Goal: Find specific page/section: Find specific page/section

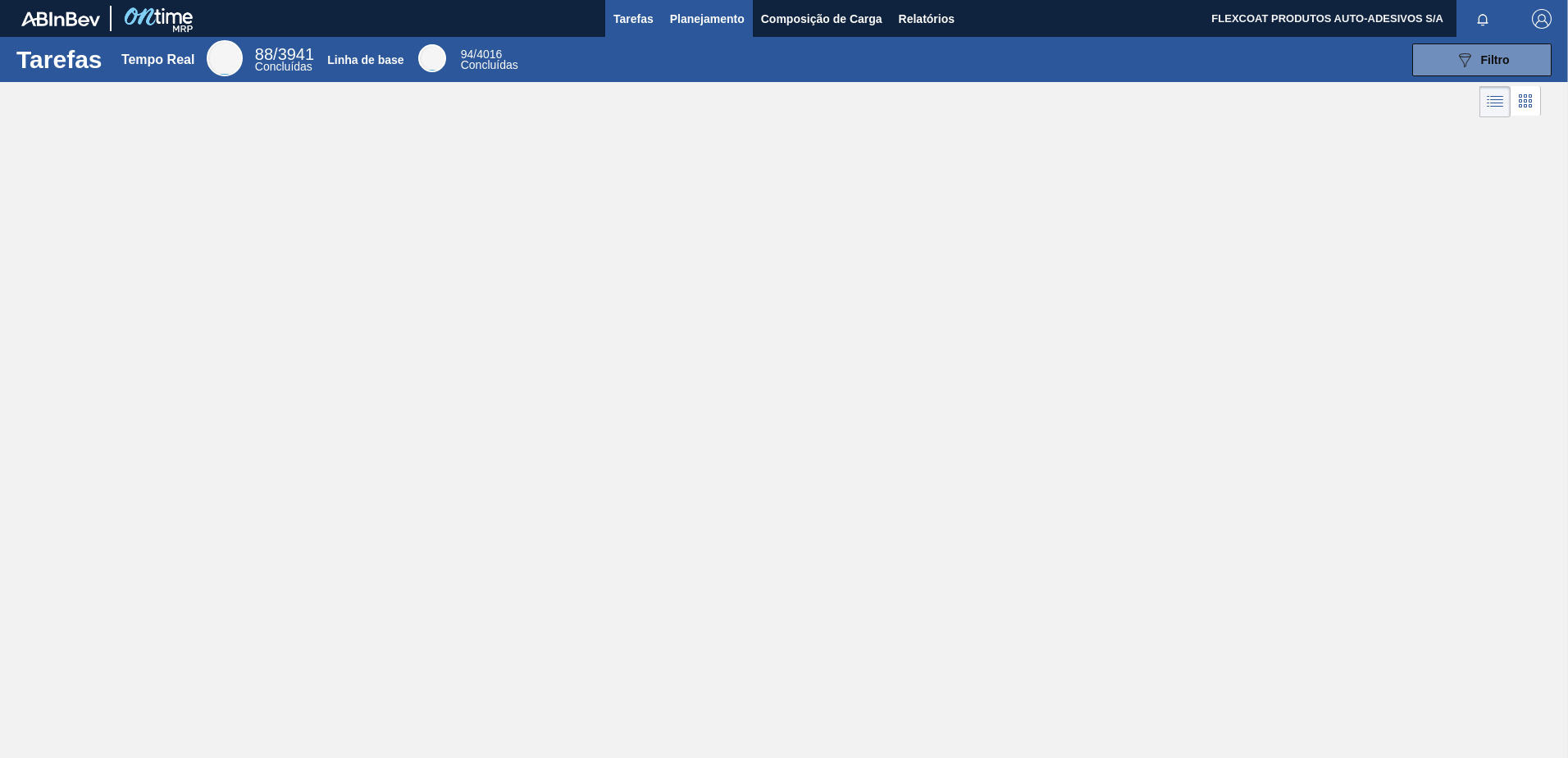
click at [692, 19] on span "Planejamento" at bounding box center [707, 18] width 75 height 19
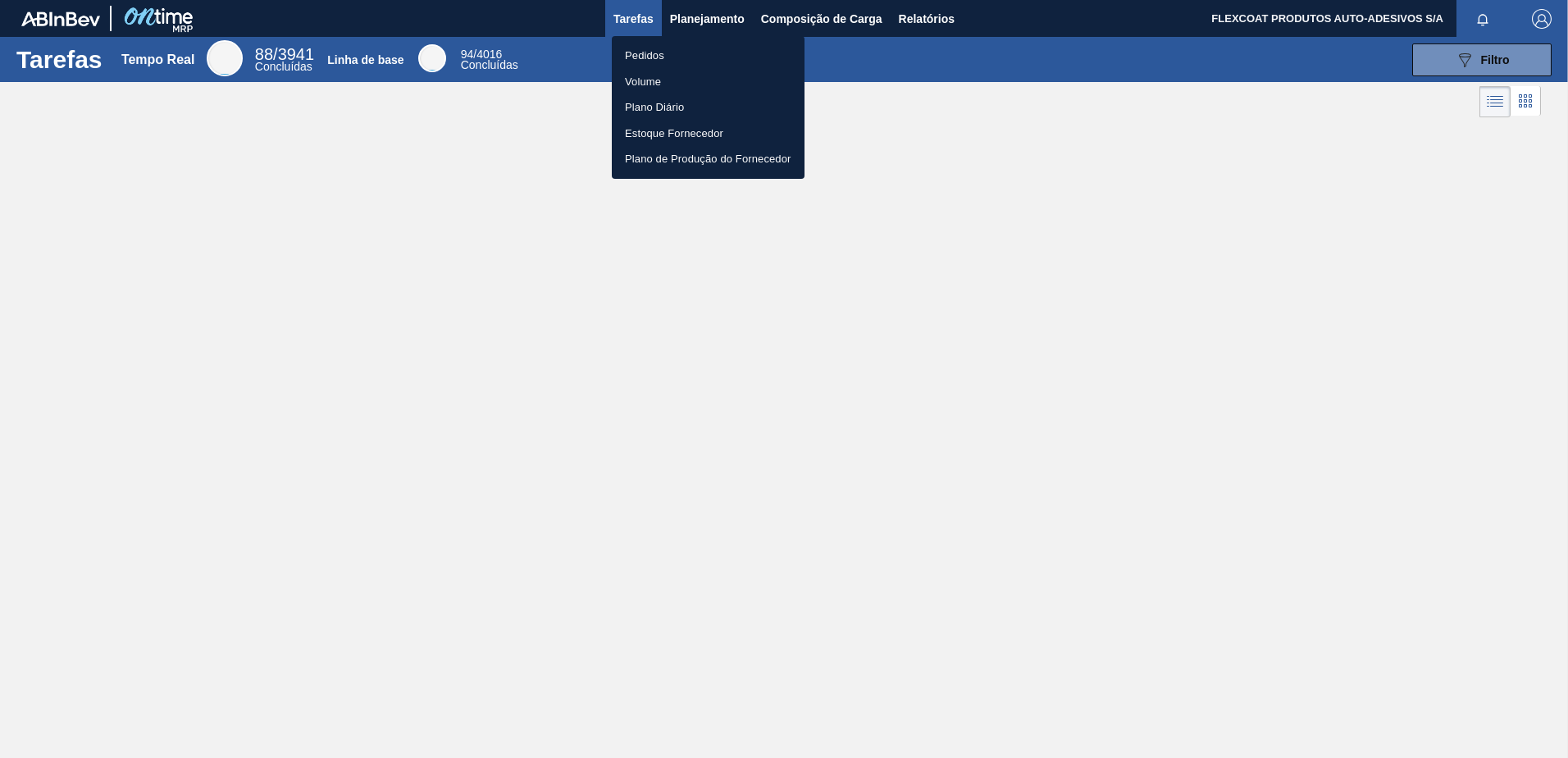
click at [659, 53] on li "Pedidos" at bounding box center [708, 55] width 193 height 26
